Goal: Information Seeking & Learning: Learn about a topic

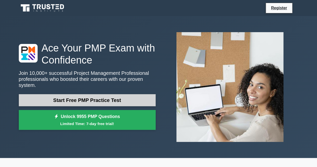
click at [88, 96] on link "Start Free PMP Practice Test" at bounding box center [87, 100] width 137 height 12
